Goal: Task Accomplishment & Management: Complete application form

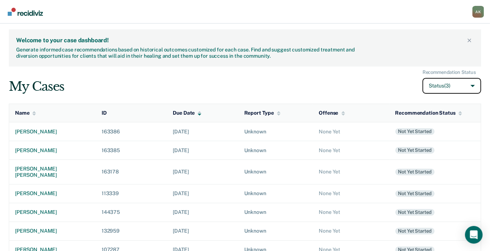
click at [467, 85] on button "Status (3)" at bounding box center [452, 86] width 59 height 16
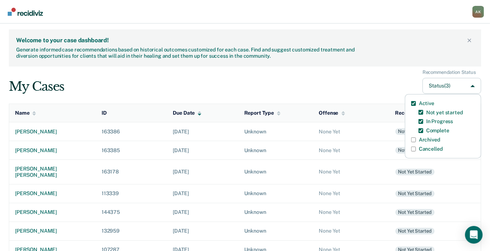
click at [430, 138] on label "Archived" at bounding box center [429, 139] width 21 height 6
click at [416, 138] on input "Archived" at bounding box center [413, 139] width 5 height 5
checkbox input "true"
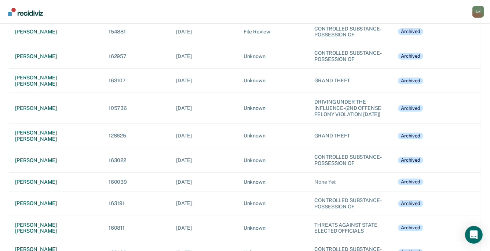
scroll to position [4687, 0]
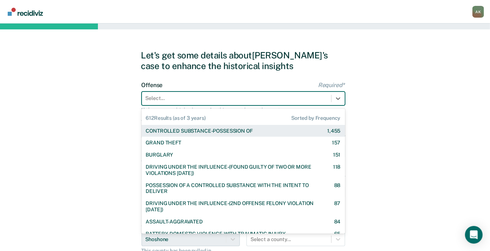
click at [224, 101] on div at bounding box center [237, 98] width 182 height 8
click at [201, 128] on div "CONTROLLED SUBSTANCE-POSSESSION OF" at bounding box center [199, 131] width 107 height 6
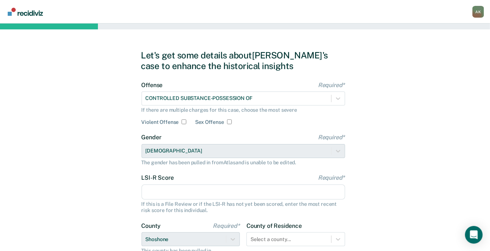
click at [163, 191] on input "LSI-R Score Required*" at bounding box center [244, 191] width 204 height 15
type input "42"
click at [377, 202] on div "Let's get some details about [PERSON_NAME]'s case to enhance the historical ins…" at bounding box center [245, 188] width 490 height 331
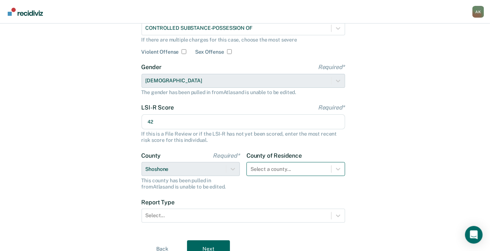
click at [295, 168] on div "Select a county..." at bounding box center [296, 169] width 99 height 14
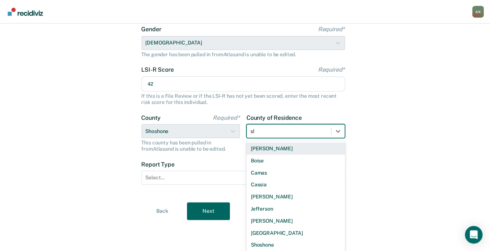
type input "sho"
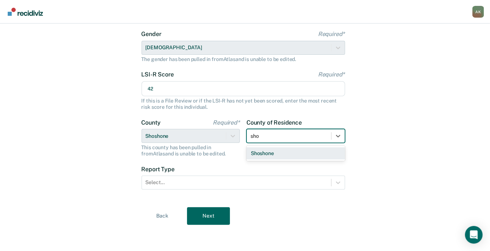
click at [284, 149] on div "Shoshone" at bounding box center [296, 153] width 99 height 12
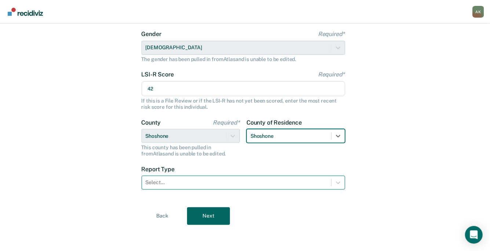
click at [238, 179] on div at bounding box center [237, 182] width 182 height 8
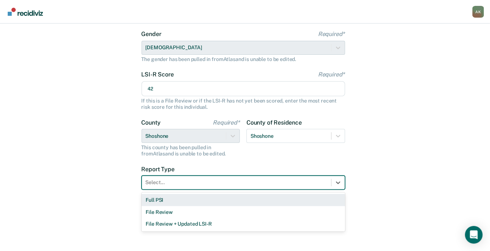
click at [179, 201] on div "Full PSI" at bounding box center [244, 200] width 204 height 12
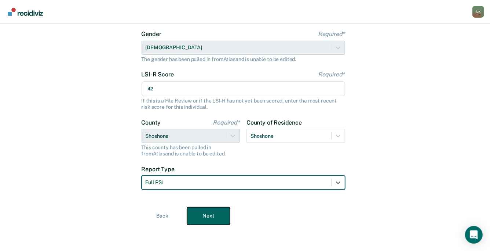
click at [204, 213] on button "Next" at bounding box center [208, 216] width 43 height 18
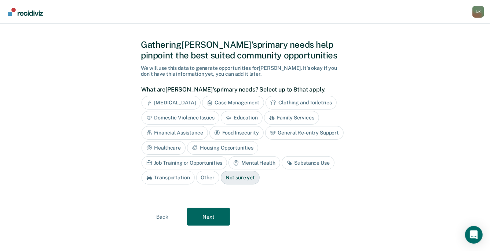
click at [247, 100] on div "Case Management" at bounding box center [233, 103] width 62 height 14
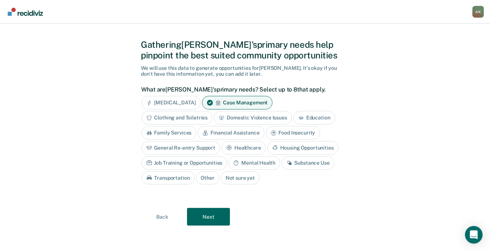
click at [197, 117] on div "Clothing and Toiletries" at bounding box center [177, 118] width 71 height 14
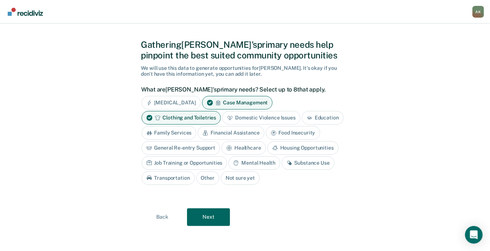
click at [318, 121] on div "Education" at bounding box center [323, 118] width 42 height 14
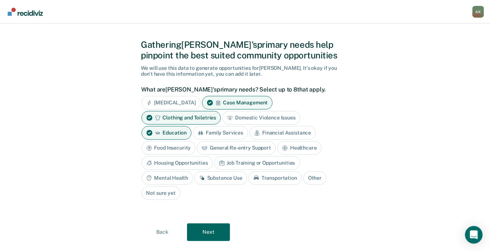
click at [240, 150] on div "General Re-entry Support" at bounding box center [236, 148] width 79 height 14
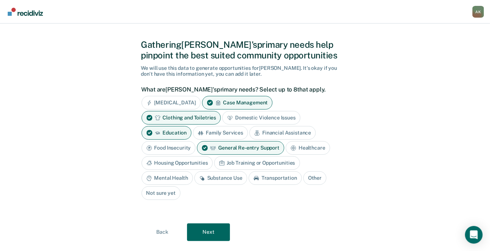
click at [199, 159] on div "Housing Opportunities" at bounding box center [177, 163] width 71 height 14
click at [250, 160] on div "Job Training or Opportunities" at bounding box center [266, 163] width 86 height 14
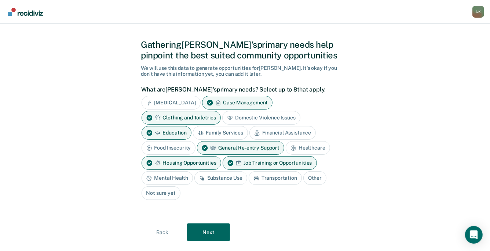
click at [229, 175] on div "Substance Use" at bounding box center [220, 178] width 53 height 14
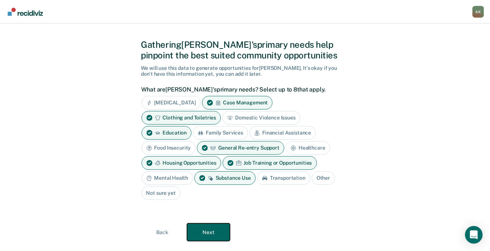
click at [223, 229] on button "Next" at bounding box center [208, 232] width 43 height 18
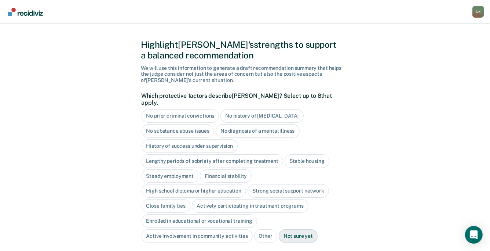
scroll to position [61, 0]
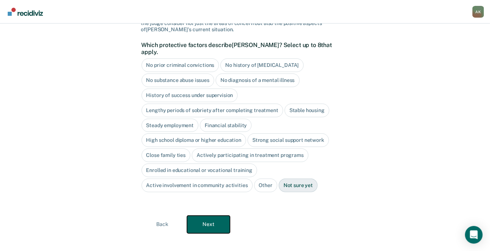
click at [209, 215] on button "Next" at bounding box center [208, 224] width 43 height 18
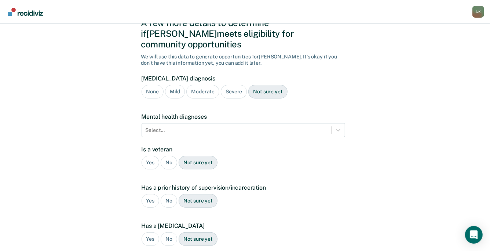
scroll to position [34, 0]
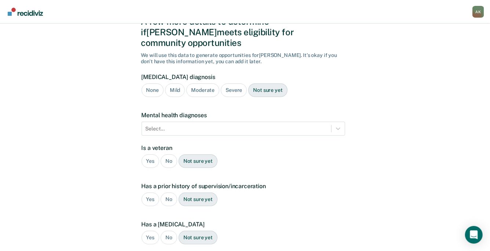
click at [231, 83] on div "Severe" at bounding box center [234, 90] width 26 height 14
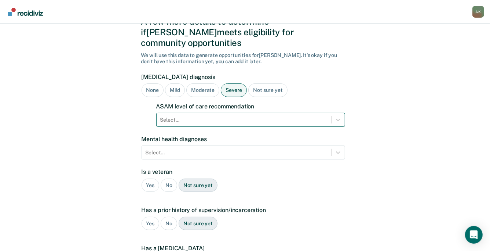
click at [184, 116] on div at bounding box center [243, 120] width 167 height 8
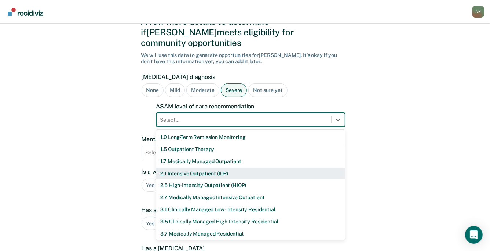
click at [195, 167] on div "2.1 Intensive Outpatient (IOP)" at bounding box center [250, 173] width 189 height 12
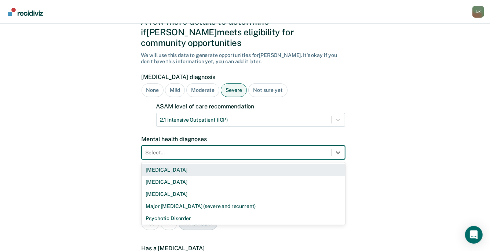
scroll to position [47, 0]
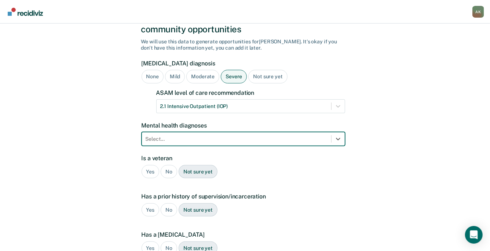
drag, startPoint x: 200, startPoint y: 139, endPoint x: 164, endPoint y: 126, distance: 38.1
click at [164, 135] on div at bounding box center [237, 139] width 182 height 8
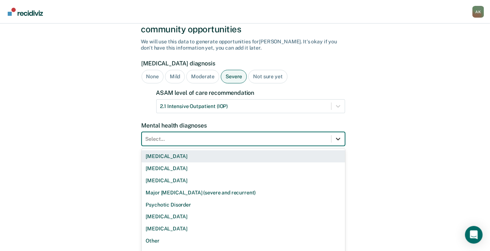
click at [338, 138] on icon at bounding box center [338, 139] width 4 height 3
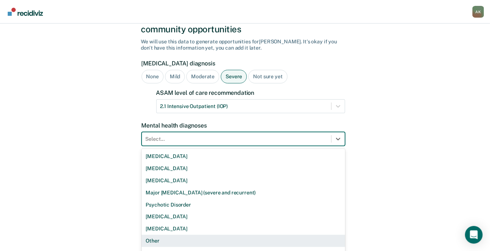
click at [182, 234] on div "Other" at bounding box center [244, 240] width 204 height 12
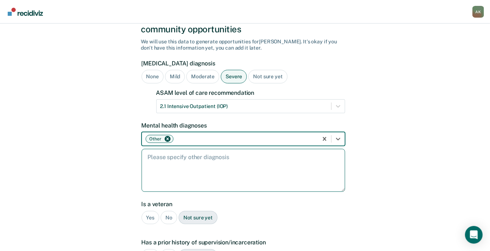
click at [175, 149] on textarea at bounding box center [244, 170] width 204 height 43
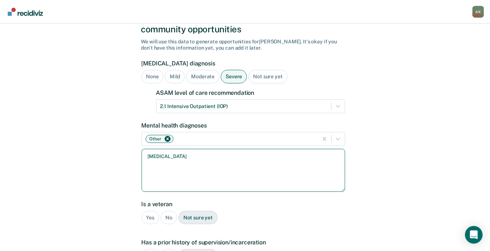
type textarea "[MEDICAL_DATA]"
click at [165, 211] on div "No" at bounding box center [169, 218] width 17 height 14
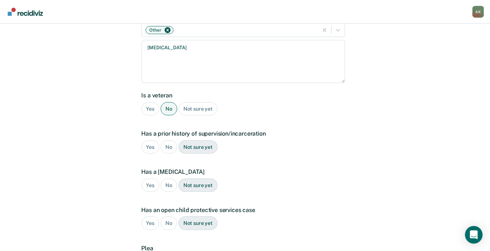
scroll to position [163, 0]
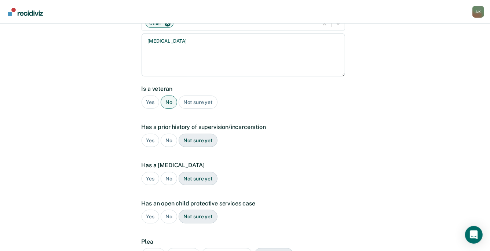
click at [146, 134] on div "Yes" at bounding box center [151, 141] width 18 height 14
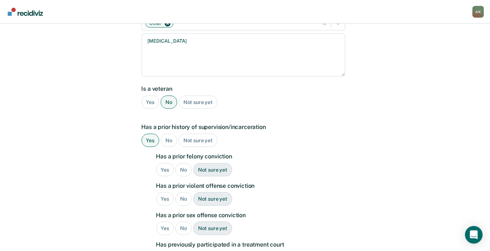
click at [165, 163] on div "Yes" at bounding box center [165, 170] width 18 height 14
click at [170, 192] on div "Yes" at bounding box center [165, 199] width 18 height 14
click at [162, 221] on div "Yes" at bounding box center [165, 228] width 18 height 14
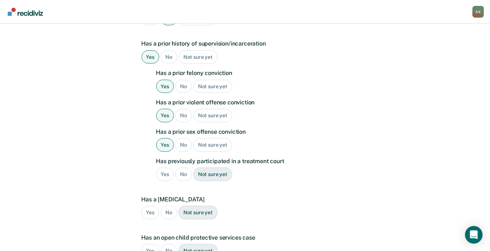
scroll to position [247, 0]
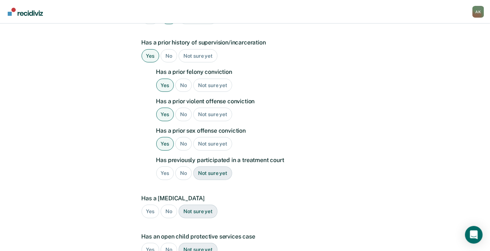
click at [180, 166] on div "No" at bounding box center [183, 173] width 17 height 14
click at [165, 204] on div "No" at bounding box center [169, 211] width 17 height 14
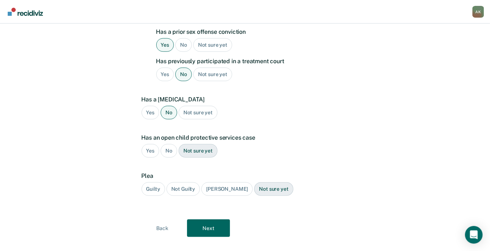
click at [169, 144] on div "No" at bounding box center [169, 151] width 17 height 14
click at [148, 182] on div "Guilty" at bounding box center [153, 189] width 23 height 14
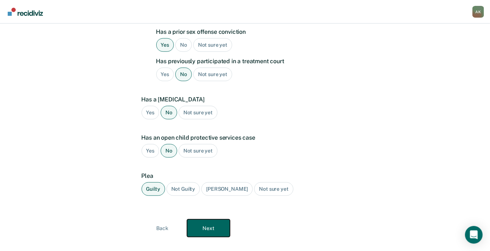
click at [204, 219] on button "Next" at bounding box center [208, 228] width 43 height 18
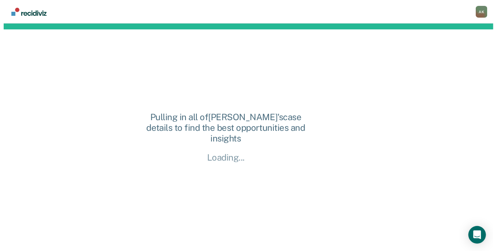
scroll to position [0, 0]
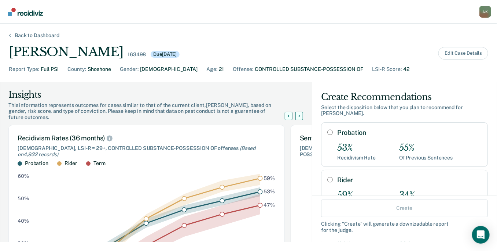
click at [328, 176] on input "Rider" at bounding box center [331, 179] width 6 height 6
radio input "true"
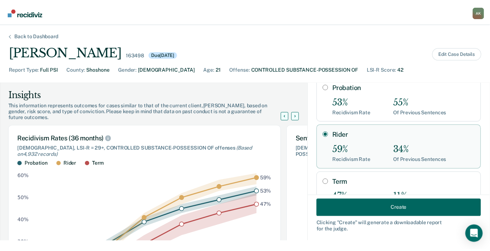
scroll to position [64, 0]
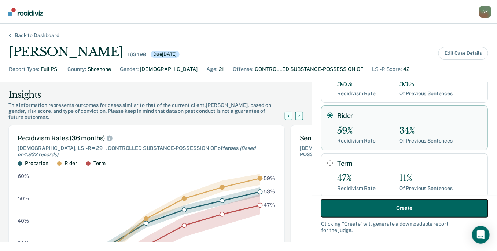
click at [382, 204] on button "Create" at bounding box center [404, 208] width 167 height 18
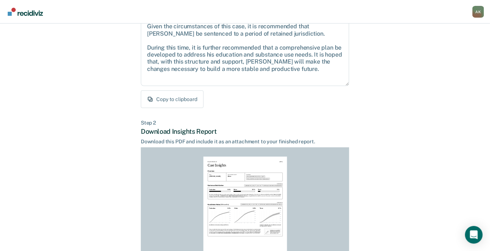
scroll to position [168, 0]
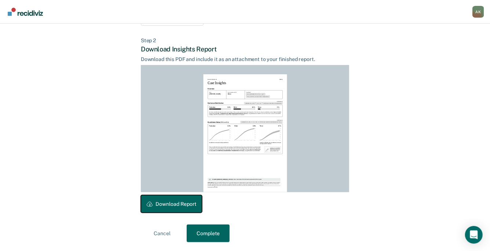
click at [183, 200] on button "Download Report" at bounding box center [171, 204] width 61 height 18
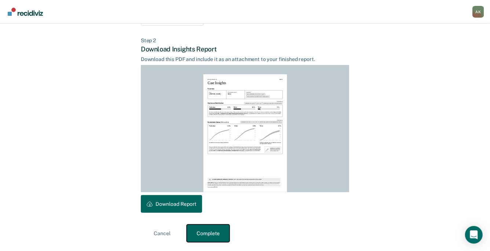
click at [212, 236] on button "Complete" at bounding box center [208, 233] width 43 height 18
